Goal: Information Seeking & Learning: Learn about a topic

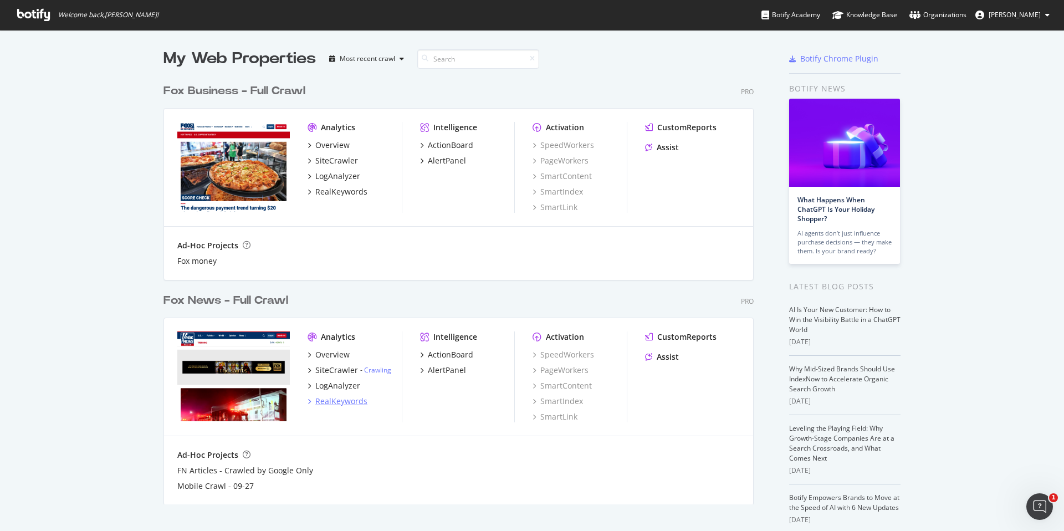
click at [338, 403] on div "RealKeywords" at bounding box center [341, 401] width 52 height 11
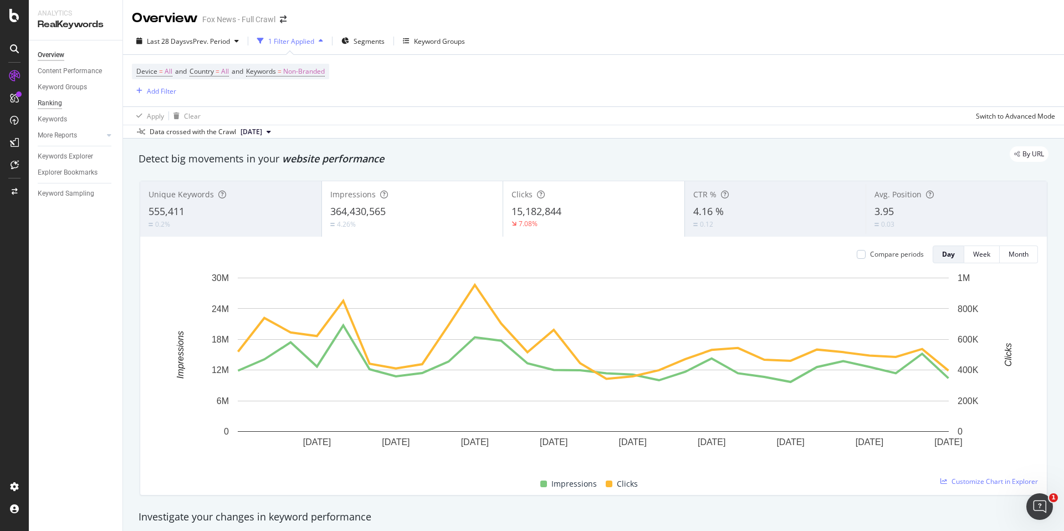
click at [58, 102] on div "Ranking" at bounding box center [50, 103] width 24 height 12
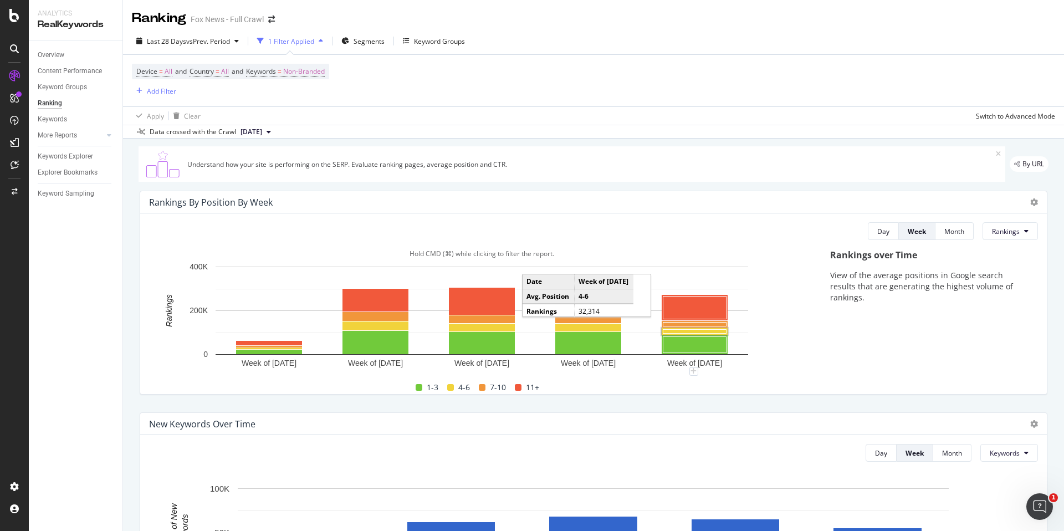
click at [686, 331] on rect "A chart." at bounding box center [694, 332] width 63 height 4
